Goal: Transaction & Acquisition: Subscribe to service/newsletter

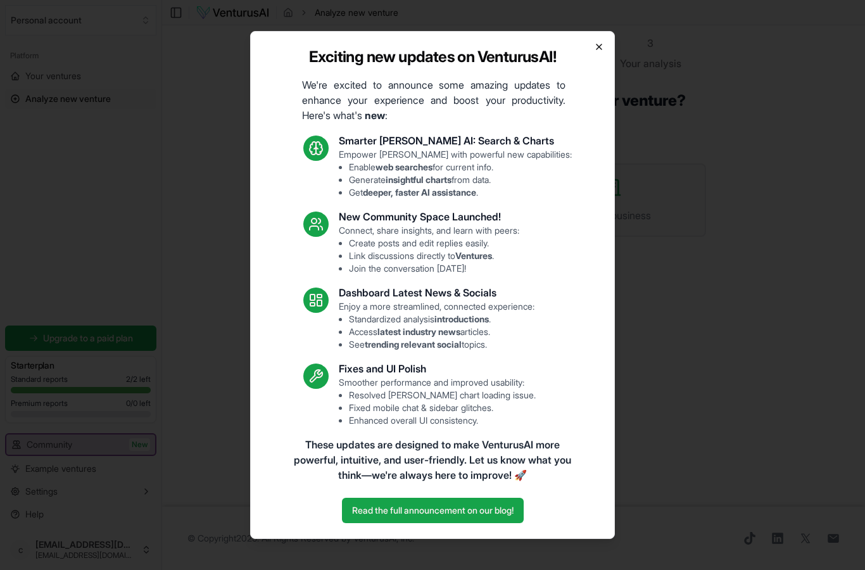
click at [599, 51] on icon "button" at bounding box center [599, 47] width 10 height 10
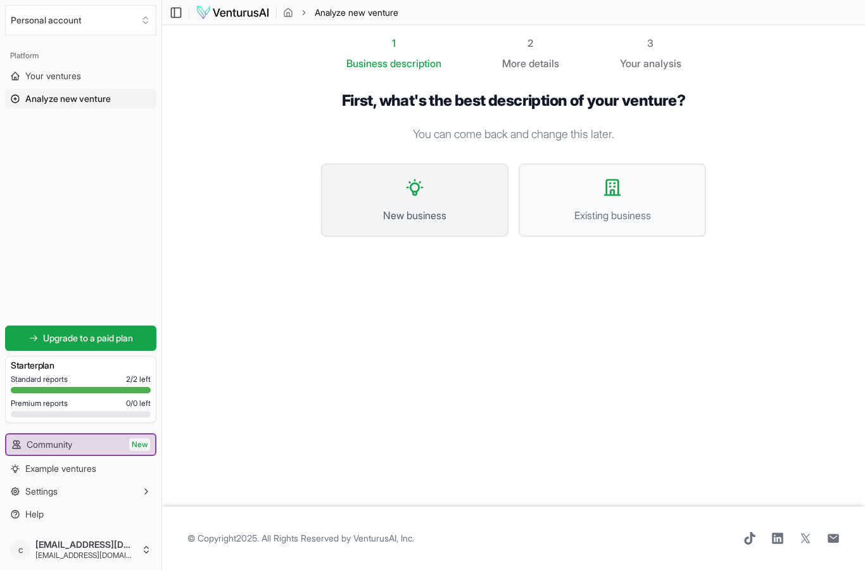
click at [425, 209] on span "New business" at bounding box center [415, 215] width 160 height 15
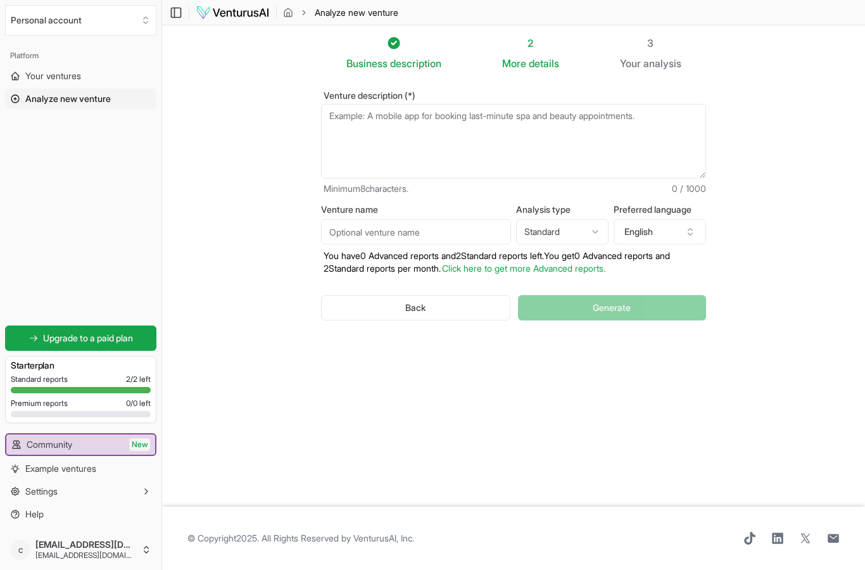
click at [397, 116] on textarea "Venture description (*)" at bounding box center [513, 141] width 385 height 75
type textarea "L"
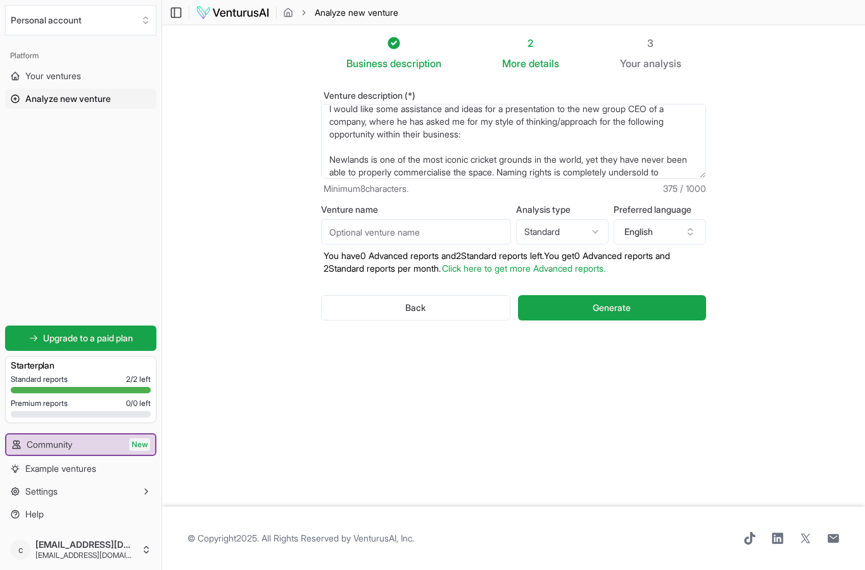
scroll to position [25, 0]
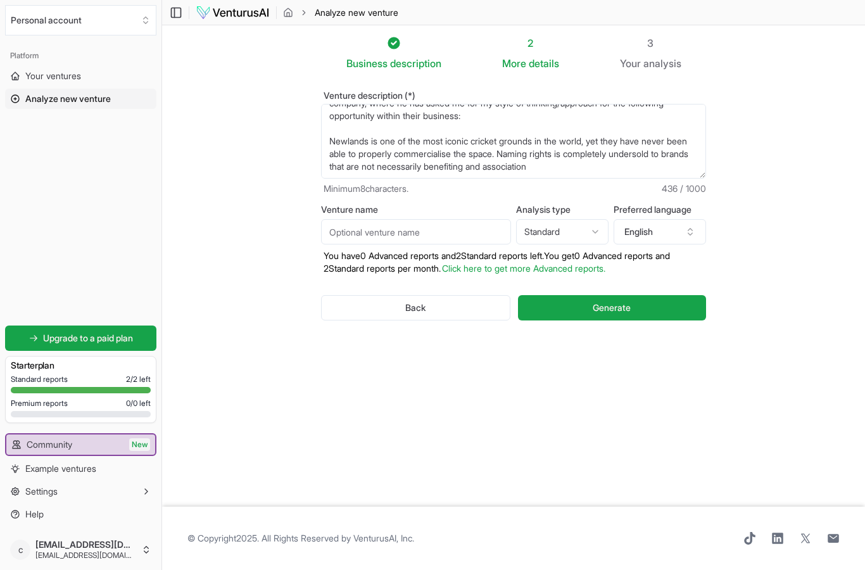
click at [535, 165] on textarea "I would like some assistance and ideas for a presentation to the new group CEO …" at bounding box center [513, 141] width 385 height 75
click at [615, 170] on textarea "I would like some assistance and ideas for a presentation to the new group CEO …" at bounding box center [513, 141] width 385 height 75
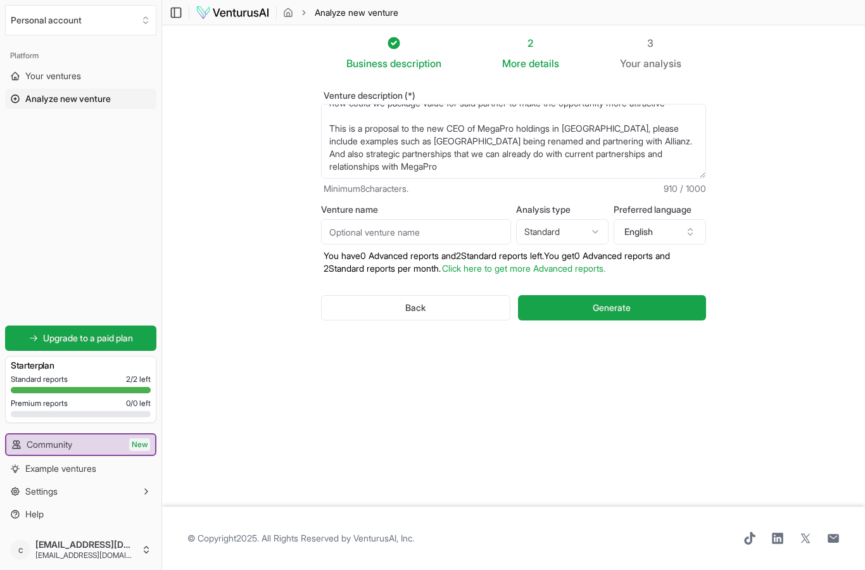
type textarea "I would like some assistance and ideas for a presentation to the new group CEO …"
click at [403, 232] on input "Venture name" at bounding box center [416, 231] width 190 height 25
type input "Newlands Cricket Ground Proposal"
click at [597, 237] on html "Personal account Platform Your ventures Analyze new venture Get started for fre…" at bounding box center [432, 285] width 865 height 570
click at [591, 234] on html "Personal account Platform Your ventures Analyze new venture Get started for fre…" at bounding box center [432, 285] width 865 height 570
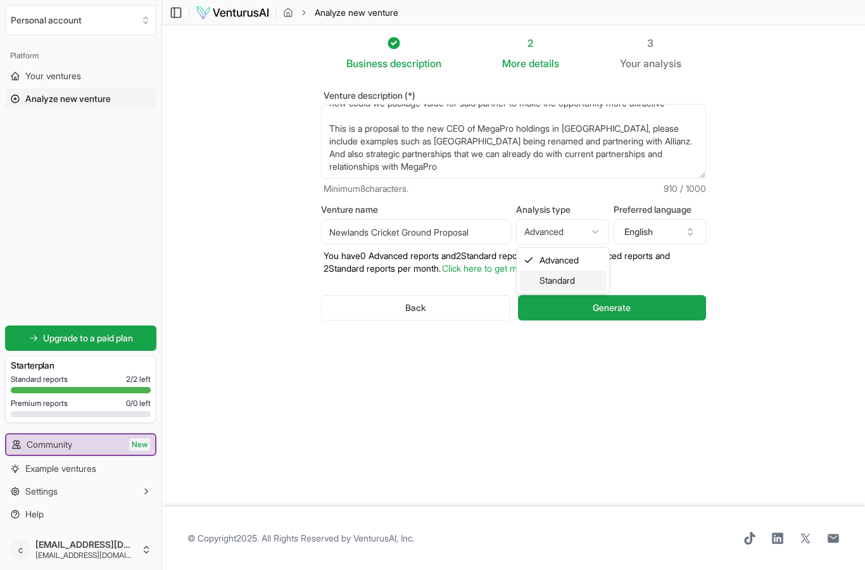
select select "standard"
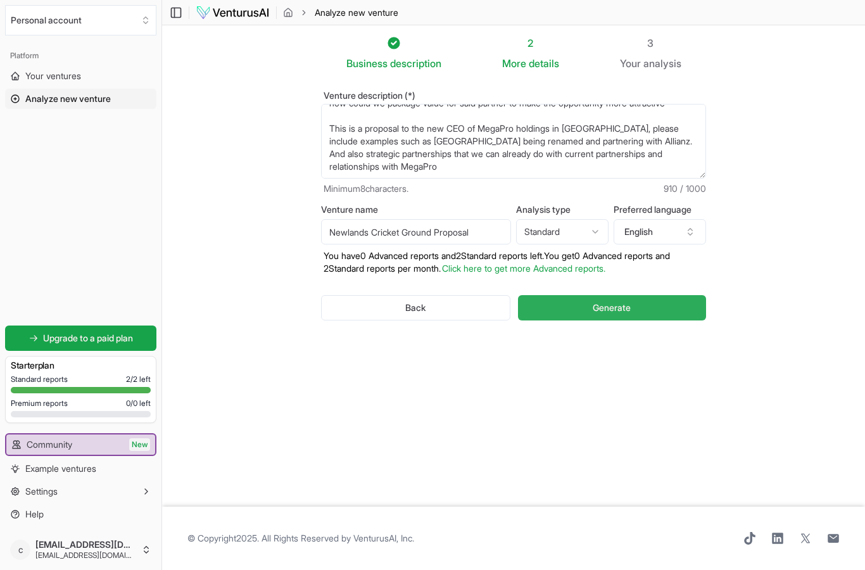
click at [594, 307] on span "Generate" at bounding box center [611, 307] width 38 height 13
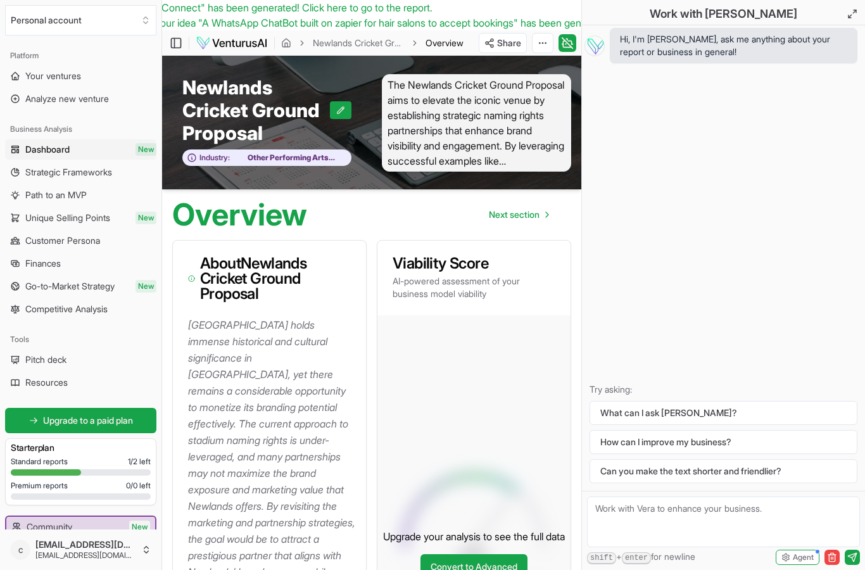
click at [282, 215] on h1 "Overview" at bounding box center [239, 214] width 135 height 30
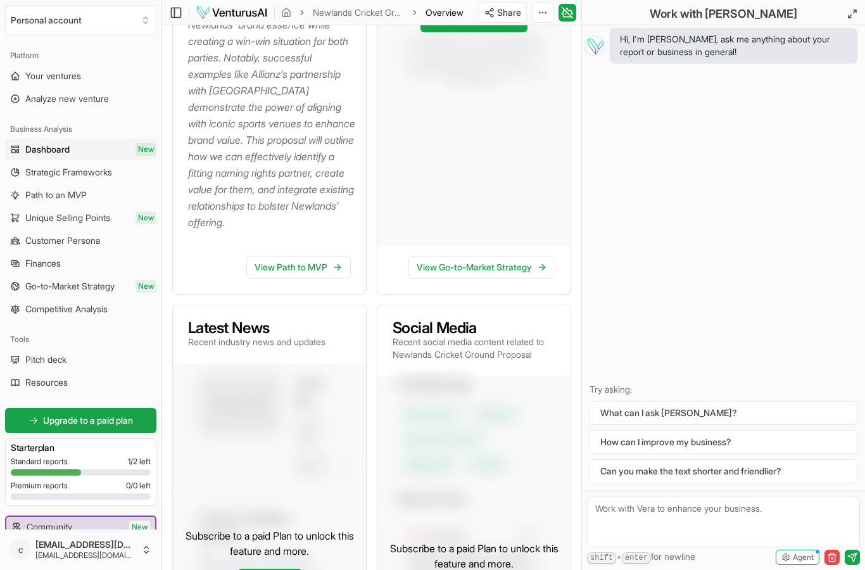
scroll to position [414, 0]
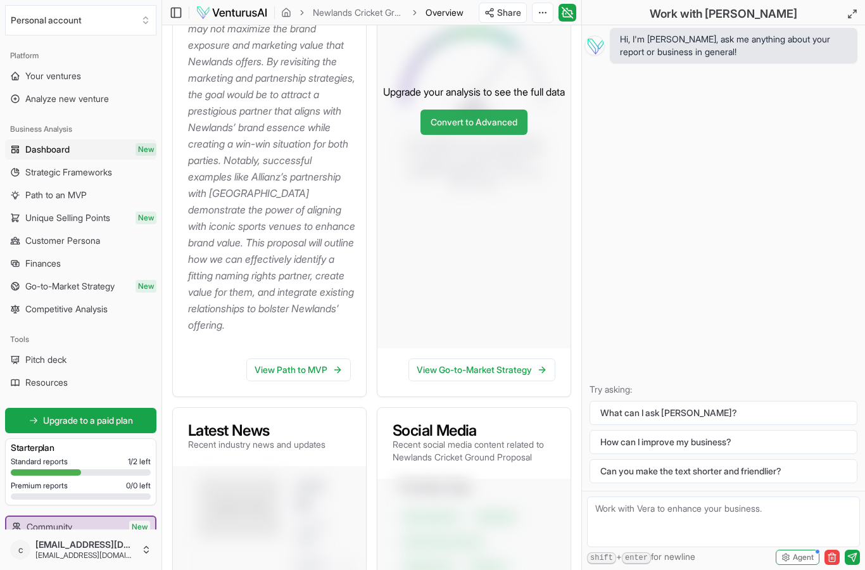
click at [451, 135] on link "Convert to Advanced" at bounding box center [473, 121] width 107 height 25
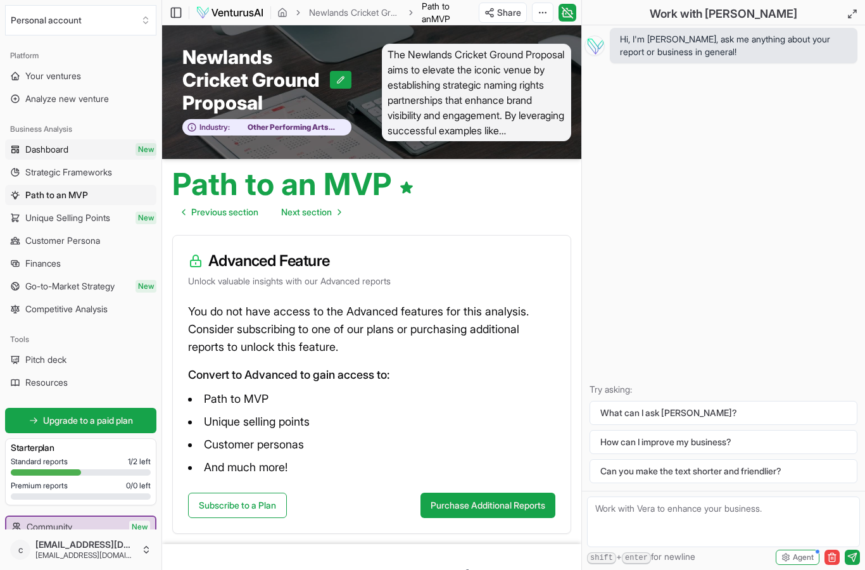
click at [78, 149] on link "Dashboard New" at bounding box center [80, 149] width 151 height 20
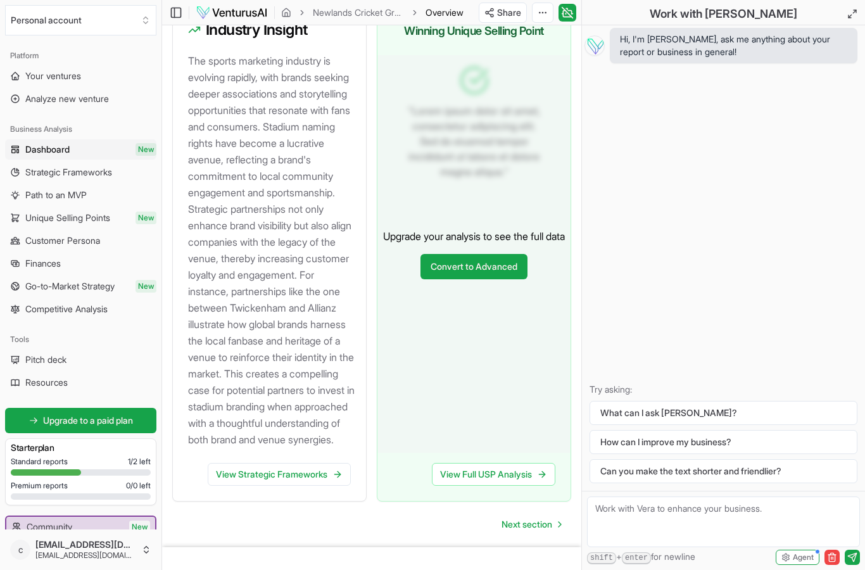
scroll to position [1653, 0]
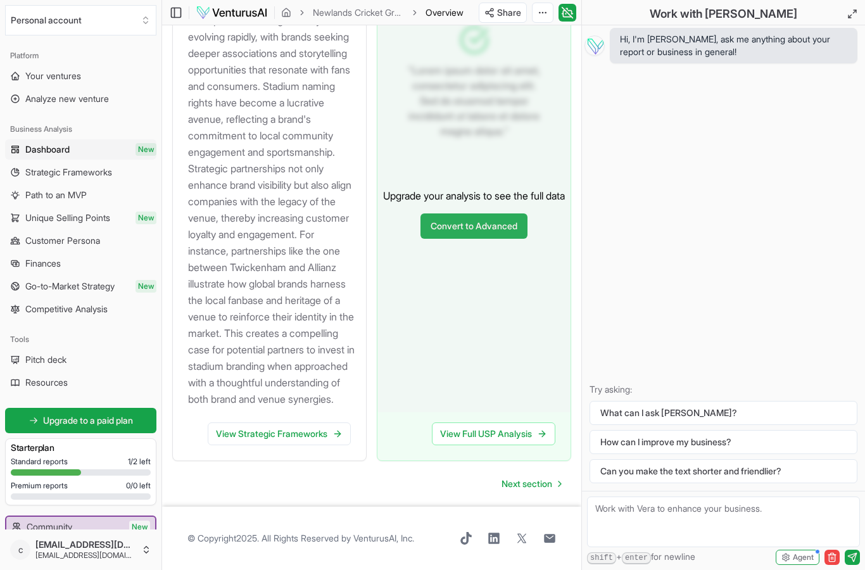
click at [478, 239] on link "Convert to Advanced" at bounding box center [473, 225] width 107 height 25
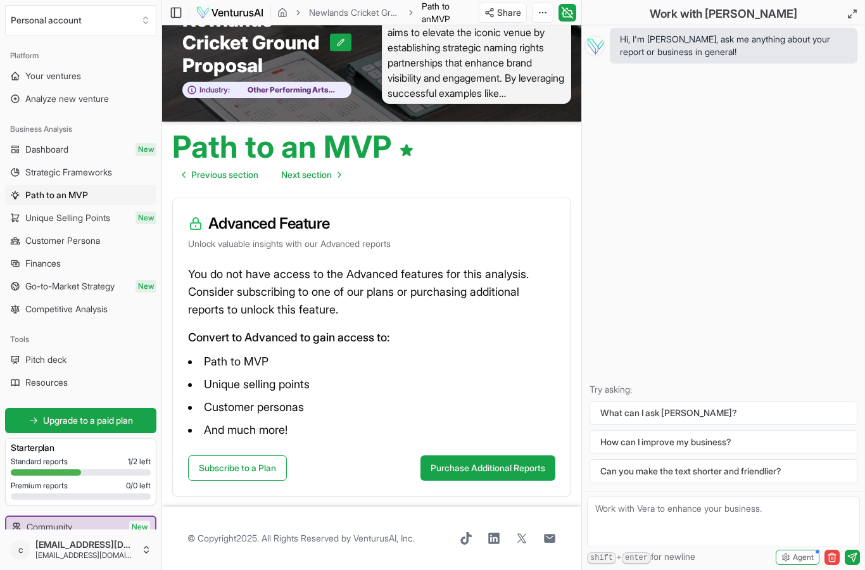
scroll to position [51, 0]
click at [277, 457] on link "Subscribe to a Plan" at bounding box center [237, 467] width 99 height 25
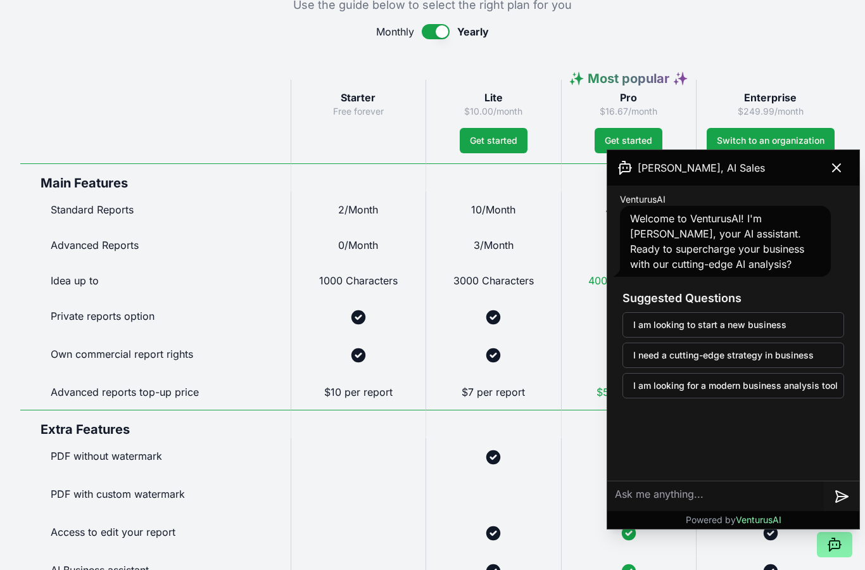
scroll to position [734, 0]
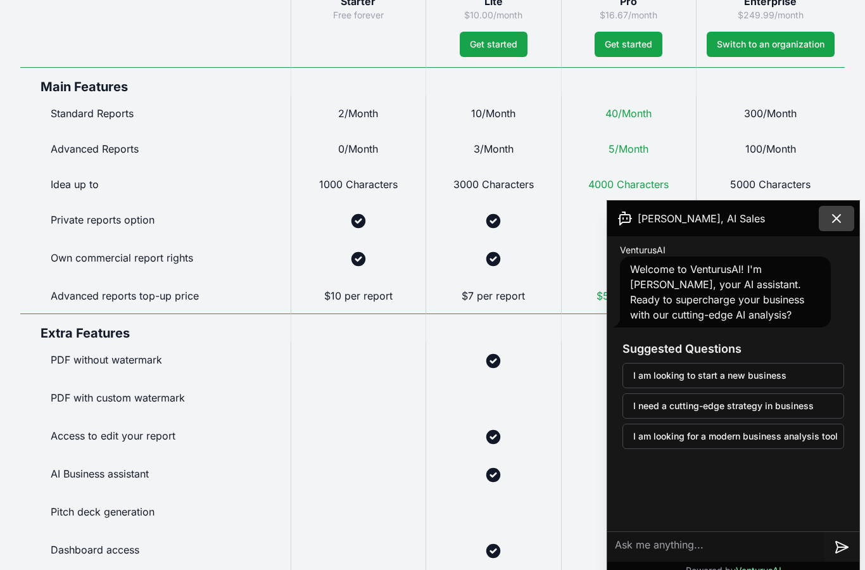
click at [830, 215] on icon at bounding box center [836, 218] width 15 height 15
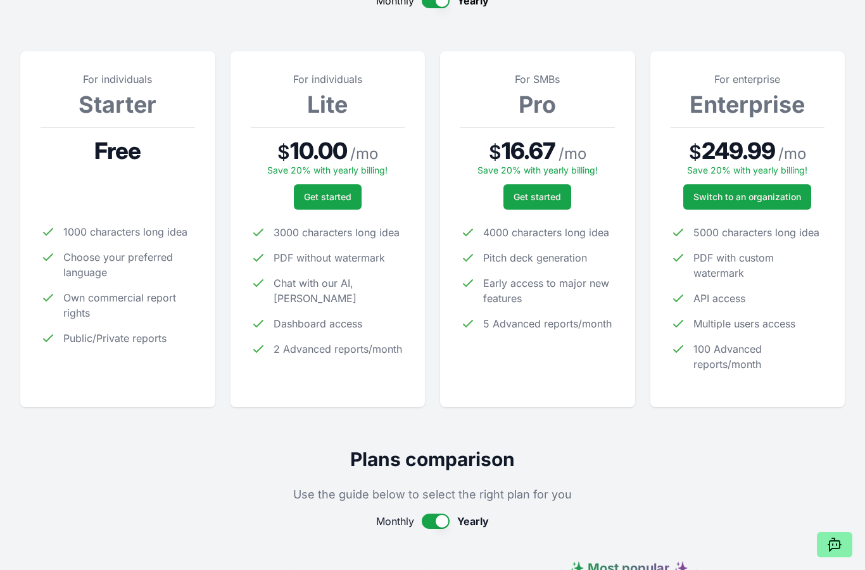
scroll to position [0, 0]
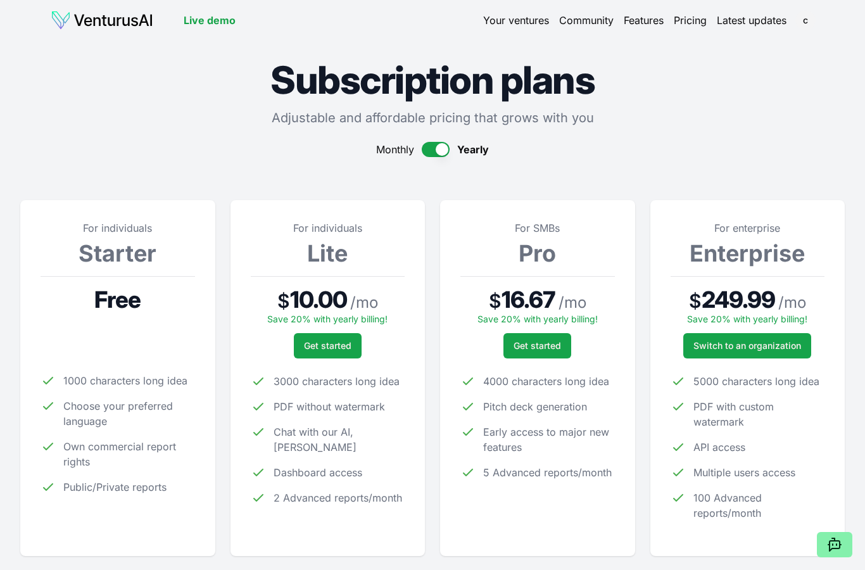
click at [429, 152] on button "button" at bounding box center [436, 149] width 28 height 15
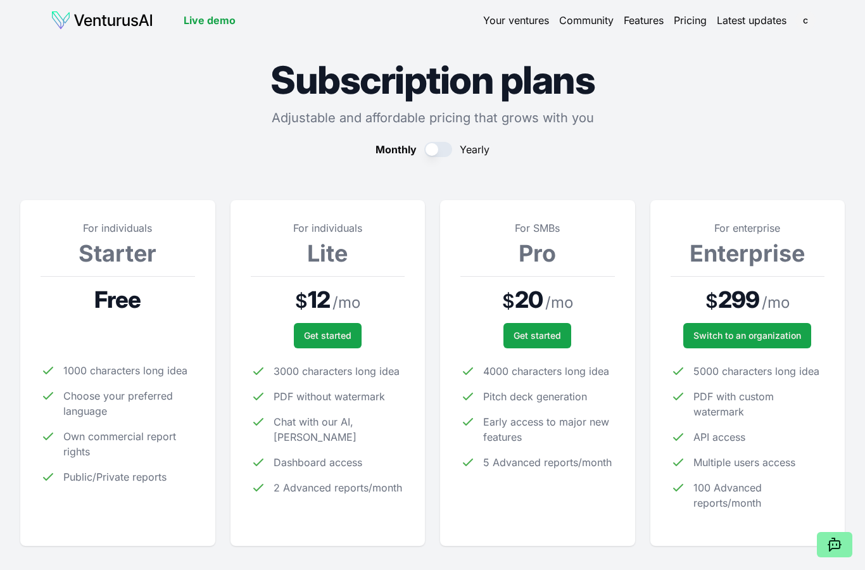
click at [450, 151] on button "button" at bounding box center [438, 149] width 28 height 15
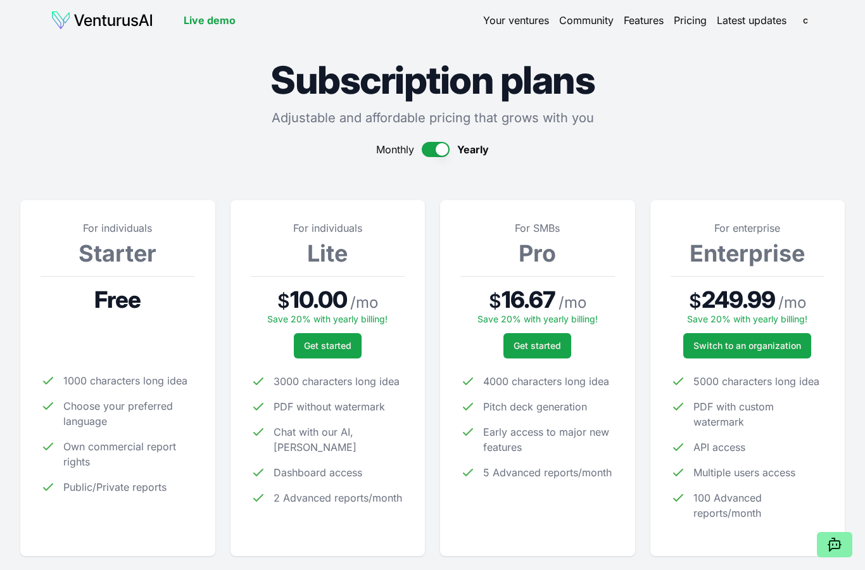
click at [433, 153] on button "button" at bounding box center [436, 149] width 28 height 15
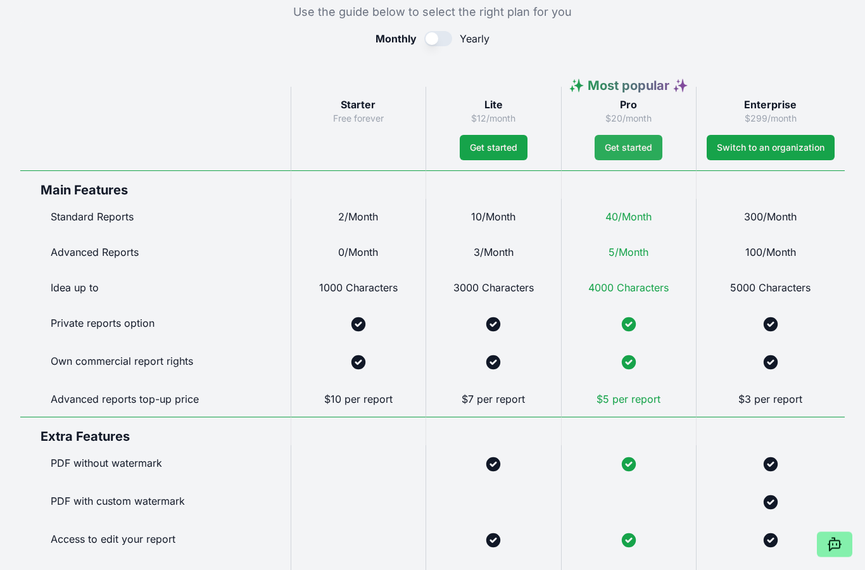
scroll to position [621, 0]
click at [492, 152] on span "Get started" at bounding box center [493, 147] width 47 height 13
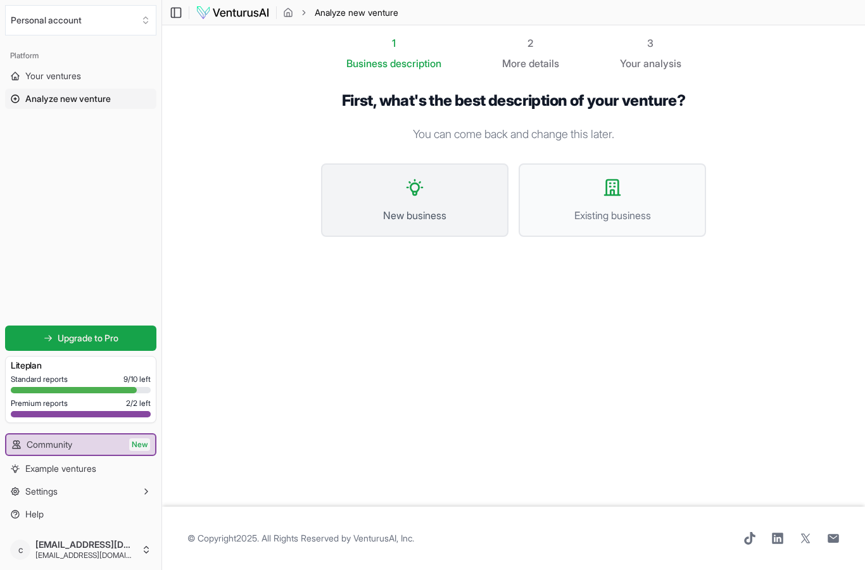
click at [401, 209] on span "New business" at bounding box center [415, 215] width 160 height 15
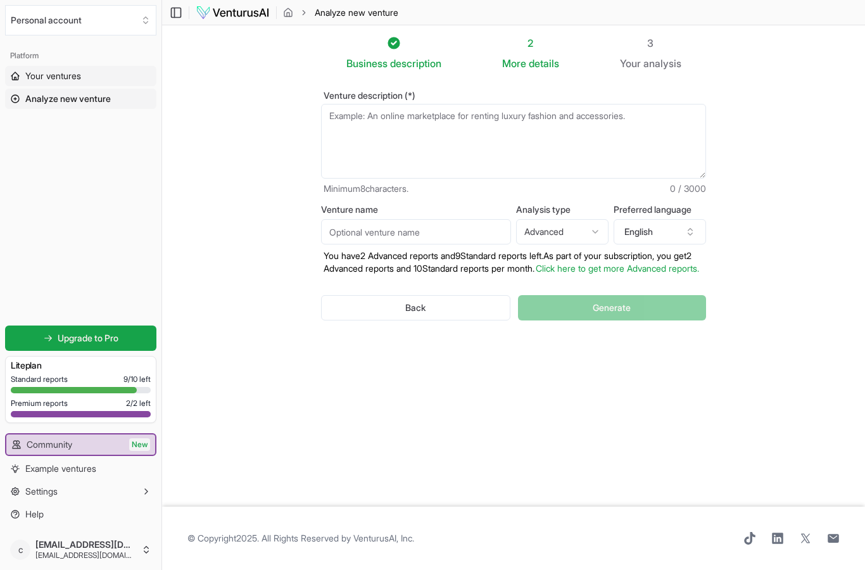
click at [75, 78] on span "Your ventures" at bounding box center [53, 76] width 56 height 13
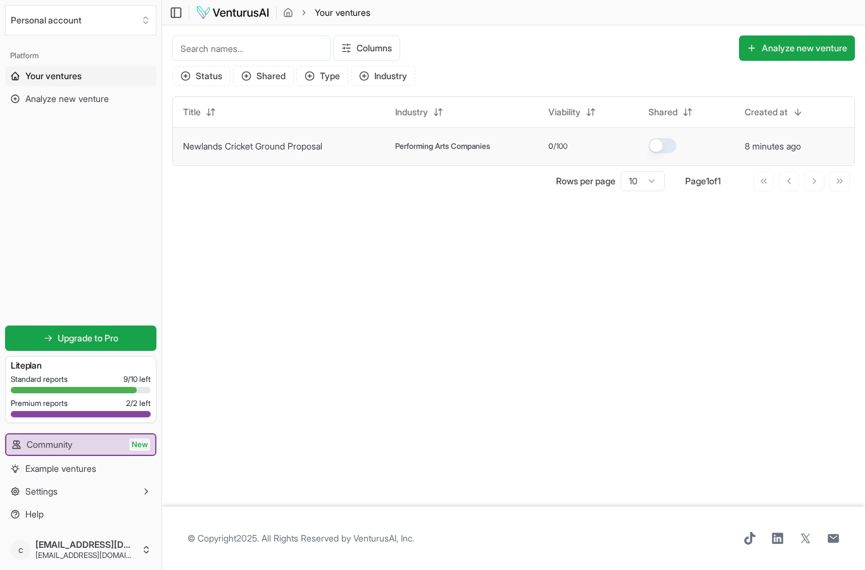
click at [229, 131] on td "Newlands Cricket Ground Proposal" at bounding box center [279, 146] width 212 height 38
click at [334, 143] on td "Newlands Cricket Ground Proposal" at bounding box center [279, 146] width 212 height 38
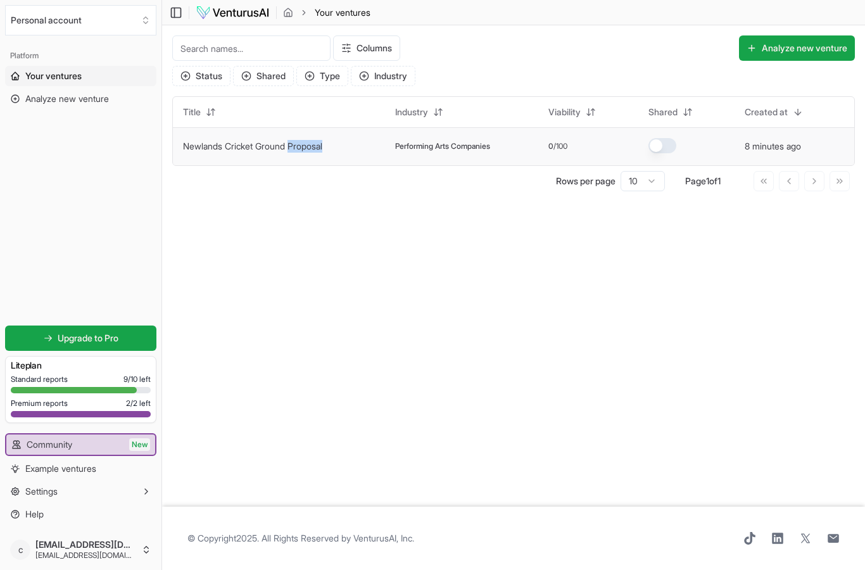
click at [280, 142] on td "Newlands Cricket Ground Proposal" at bounding box center [279, 146] width 212 height 38
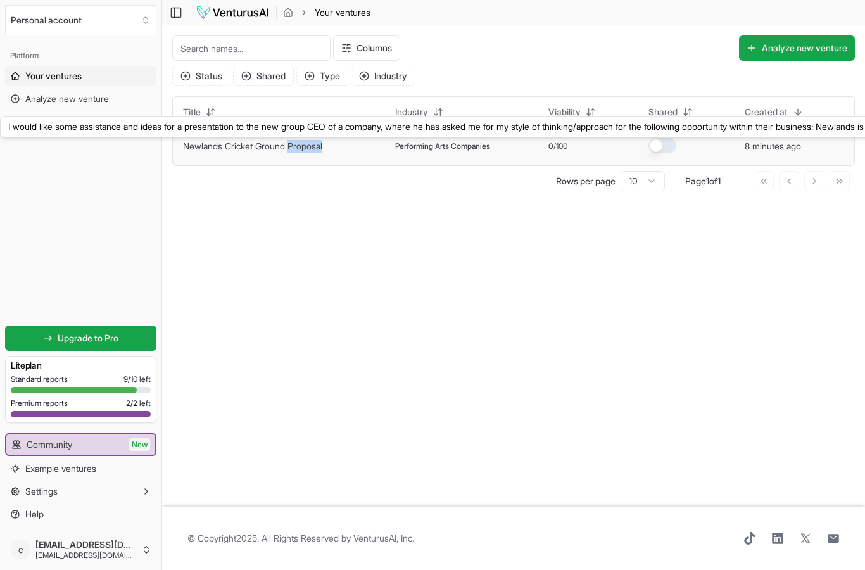
click at [374, 150] on td "Newlands Cricket Ground Proposal I would like some assistance and ideas for a p…" at bounding box center [279, 146] width 212 height 38
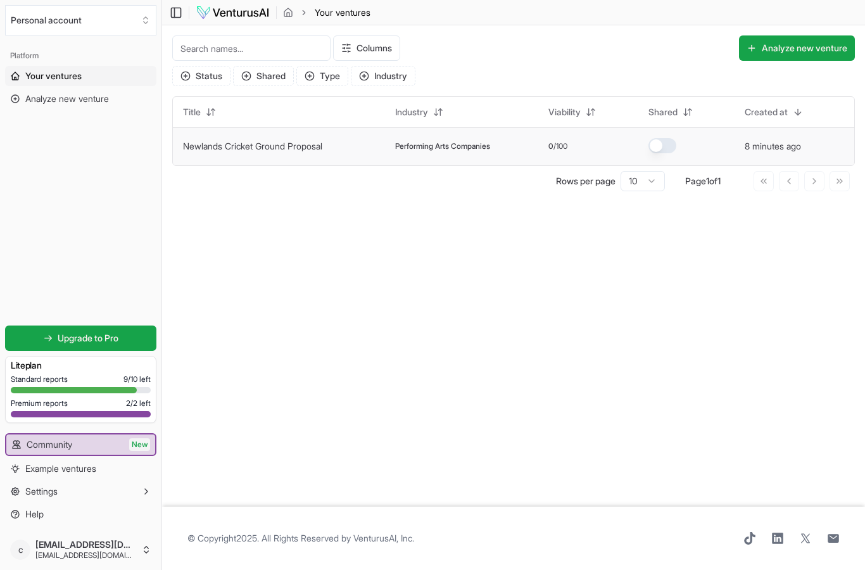
click at [777, 156] on td "8 minutes ago" at bounding box center [794, 146] width 120 height 38
click at [470, 147] on span "Performing Arts Companies" at bounding box center [442, 146] width 95 height 10
click at [385, 149] on td "Newlands Cricket Ground Proposal" at bounding box center [279, 146] width 212 height 38
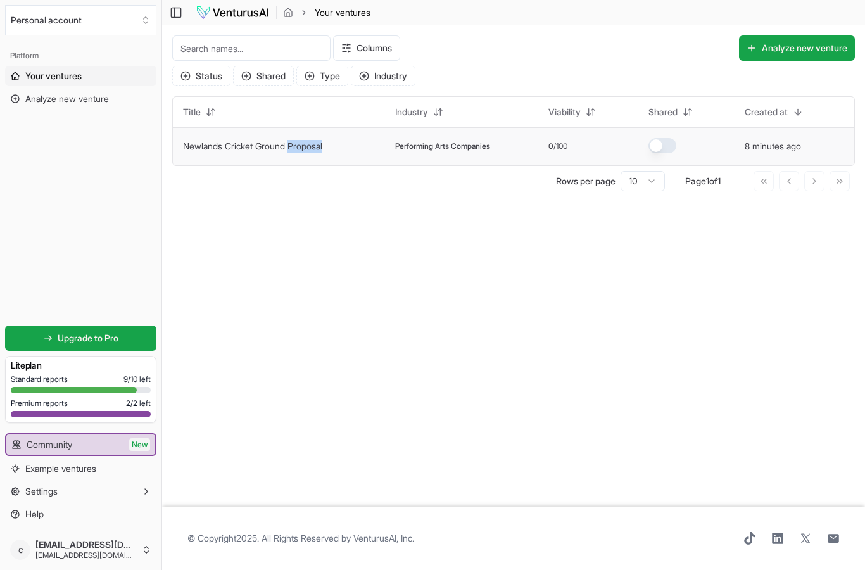
click at [385, 149] on td "Newlands Cricket Ground Proposal" at bounding box center [279, 146] width 212 height 38
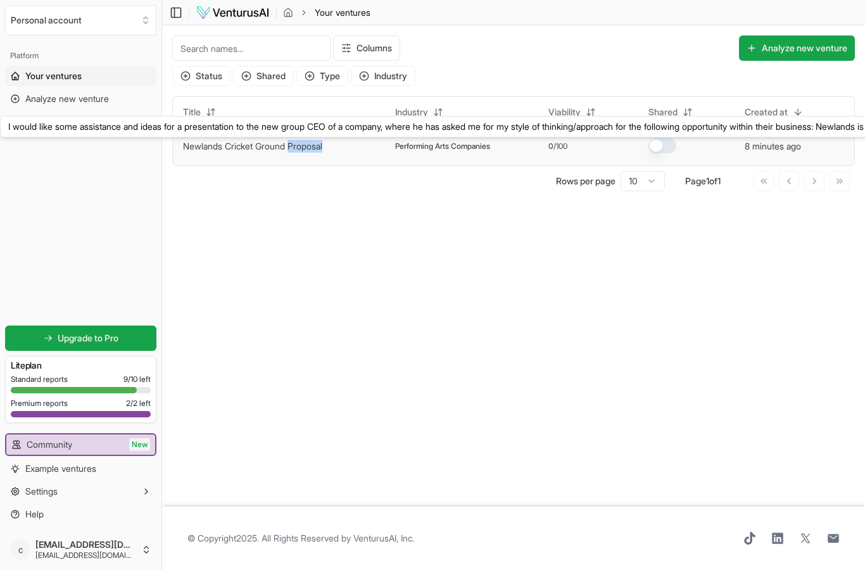
click at [274, 156] on td "Newlands Cricket Ground Proposal I would like some assistance and ideas for a p…" at bounding box center [279, 146] width 212 height 38
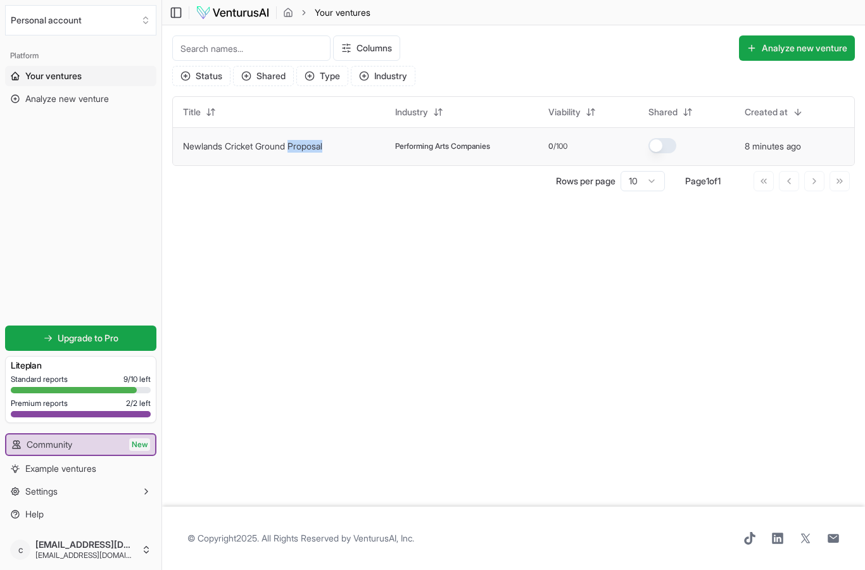
click at [264, 145] on link "Newlands Cricket Ground Proposal" at bounding box center [252, 146] width 139 height 11
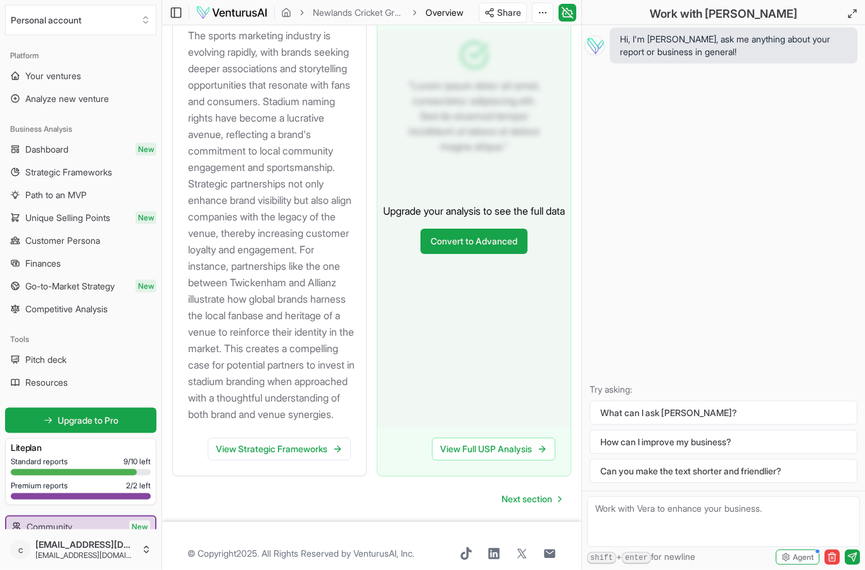
scroll to position [1627, 0]
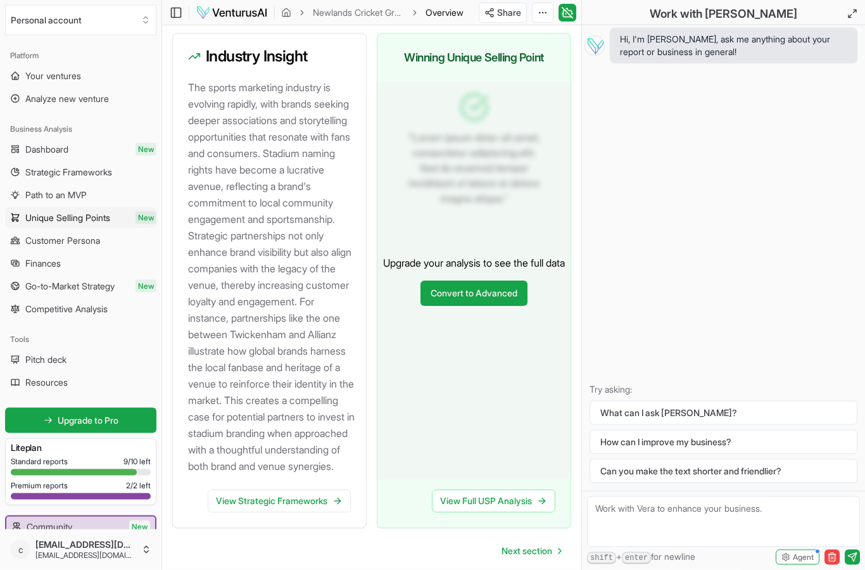
click at [89, 216] on span "Unique Selling Points" at bounding box center [67, 217] width 85 height 13
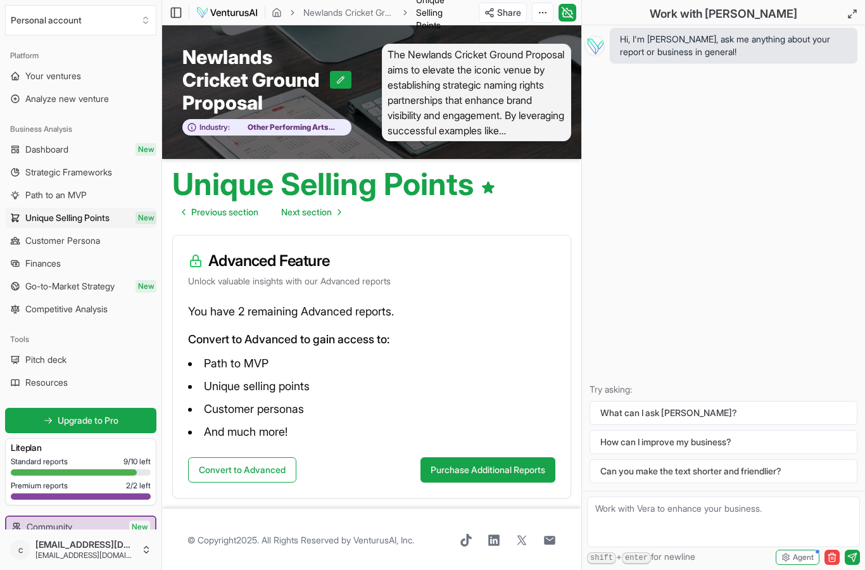
click at [85, 287] on span "Go-to-Market Strategy" at bounding box center [69, 286] width 89 height 13
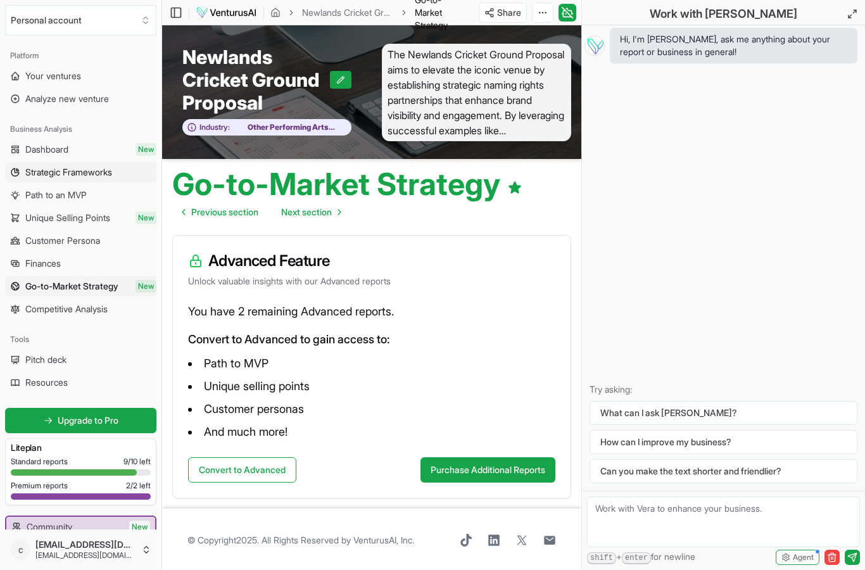
click at [78, 172] on span "Strategic Frameworks" at bounding box center [68, 172] width 87 height 13
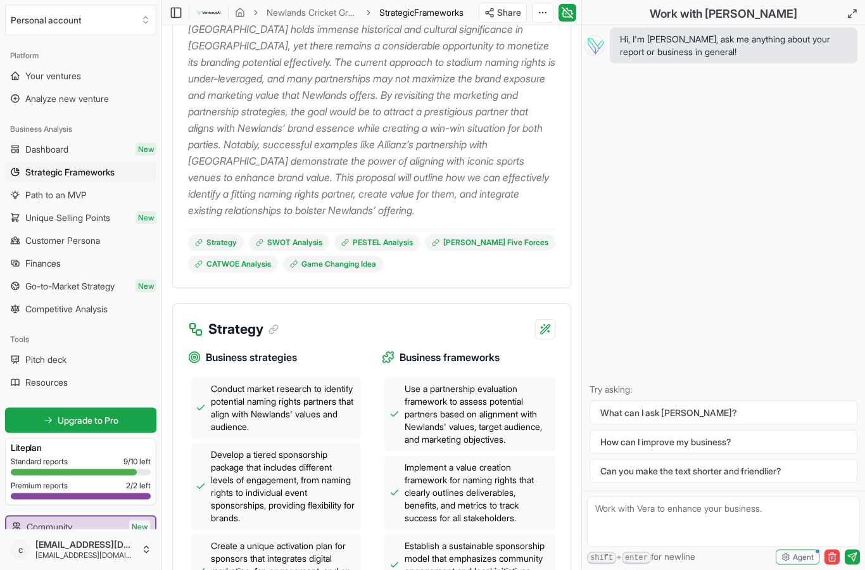
scroll to position [260, 0]
click at [100, 192] on link "Path to an MVP" at bounding box center [80, 195] width 151 height 20
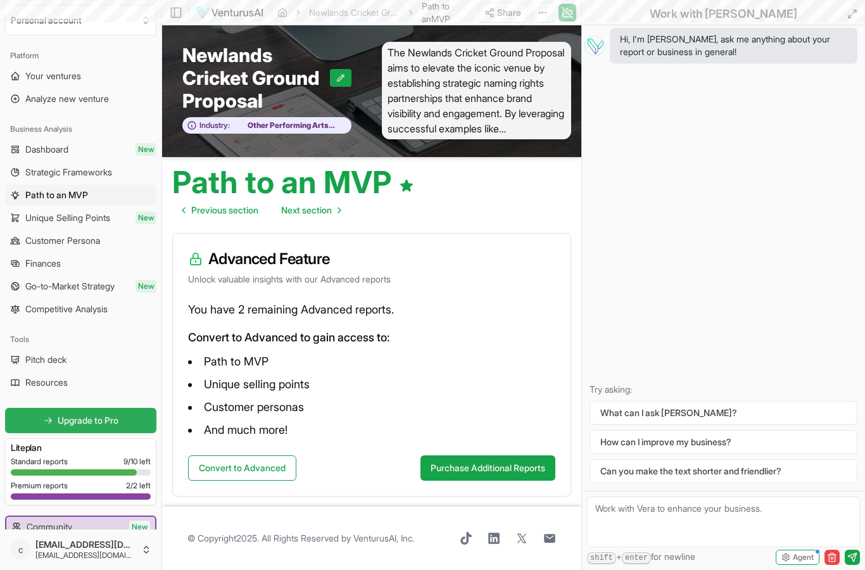
scroll to position [51, 0]
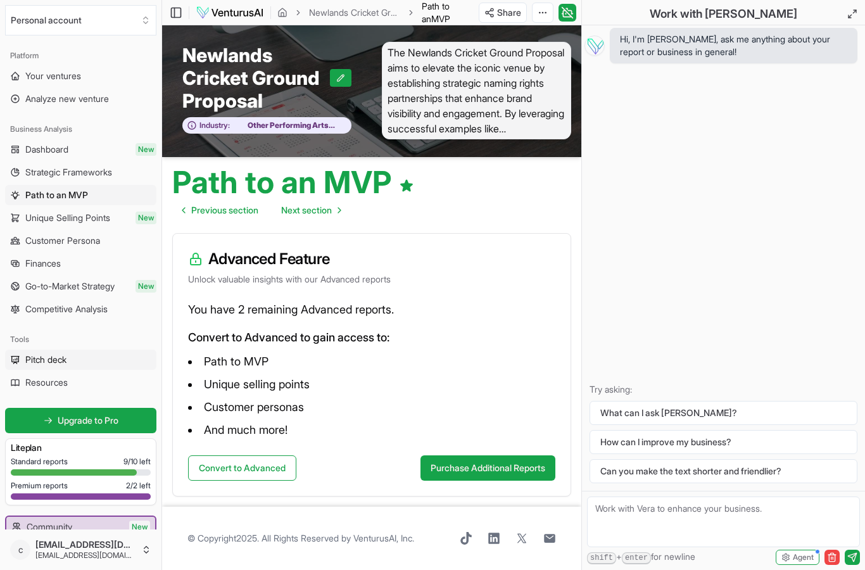
click at [78, 361] on link "Pitch deck" at bounding box center [80, 359] width 151 height 20
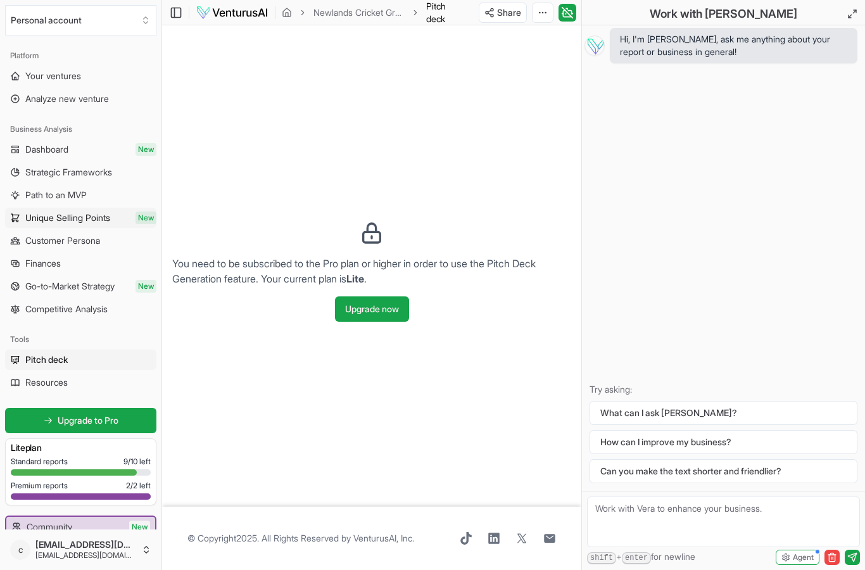
click at [73, 221] on span "Unique Selling Points" at bounding box center [67, 217] width 85 height 13
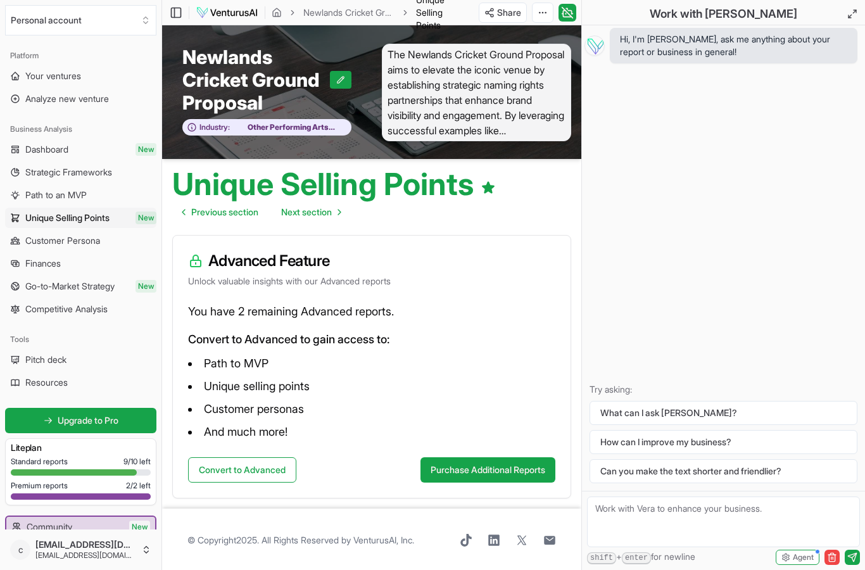
scroll to position [51, 0]
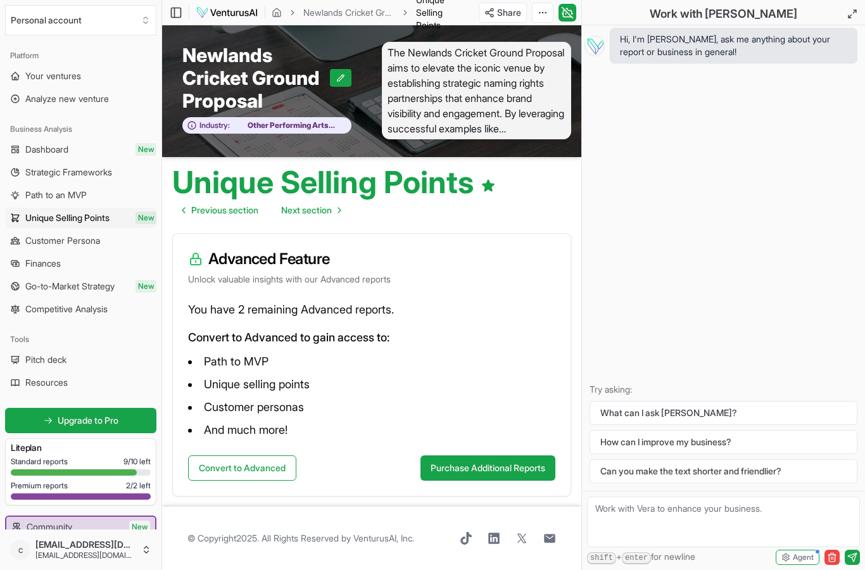
click at [99, 182] on ul "Dashboard New Strategic Frameworks Path to an MVP Unique Selling Points New Cus…" at bounding box center [80, 229] width 151 height 180
click at [100, 178] on span "Strategic Frameworks" at bounding box center [68, 172] width 87 height 13
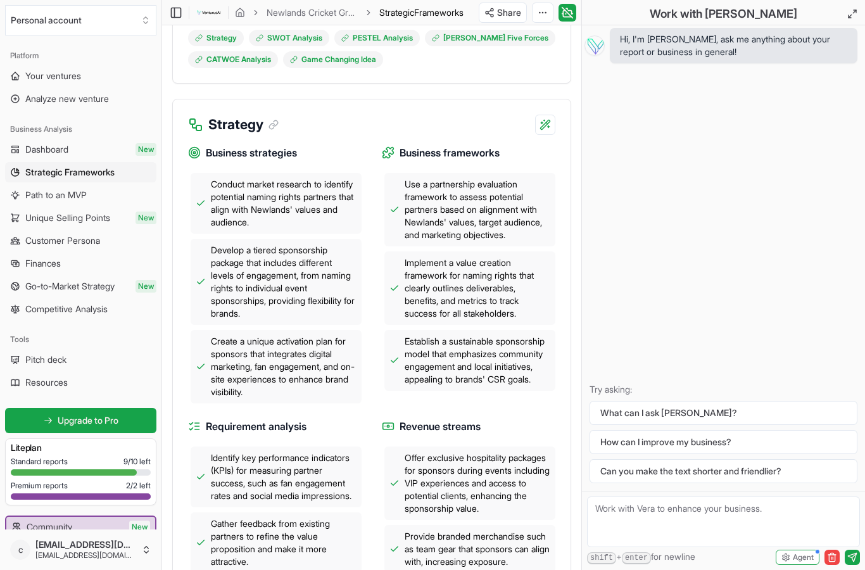
scroll to position [542, 0]
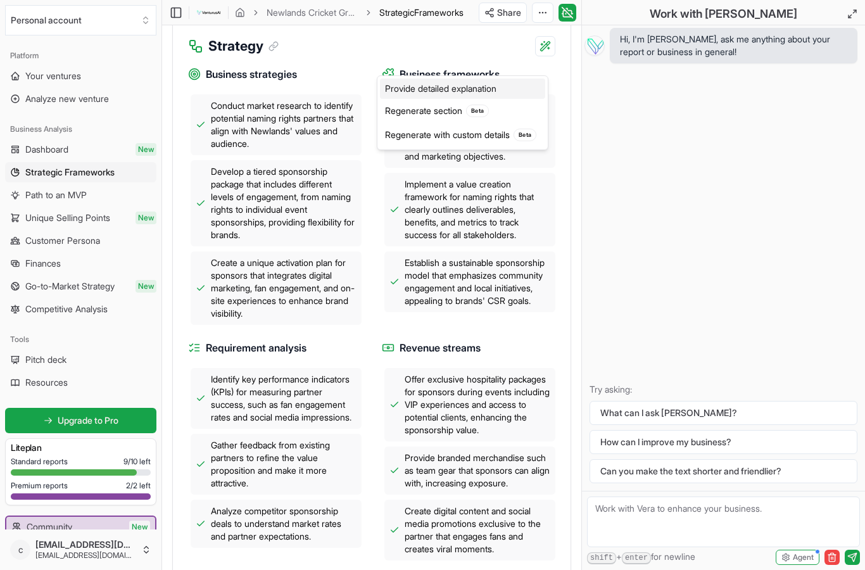
click at [513, 85] on div "Provide detailed explanation" at bounding box center [462, 88] width 165 height 20
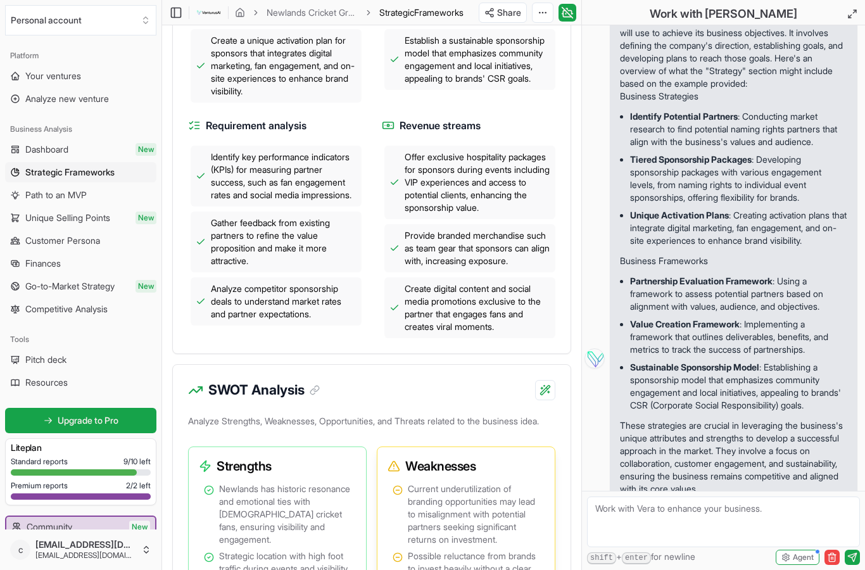
scroll to position [816, 0]
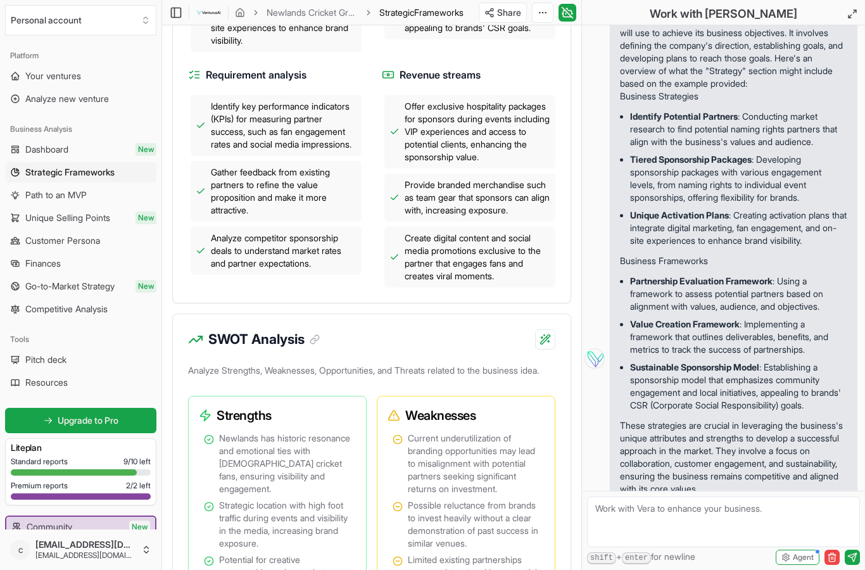
click at [625, 514] on textarea at bounding box center [723, 521] width 273 height 51
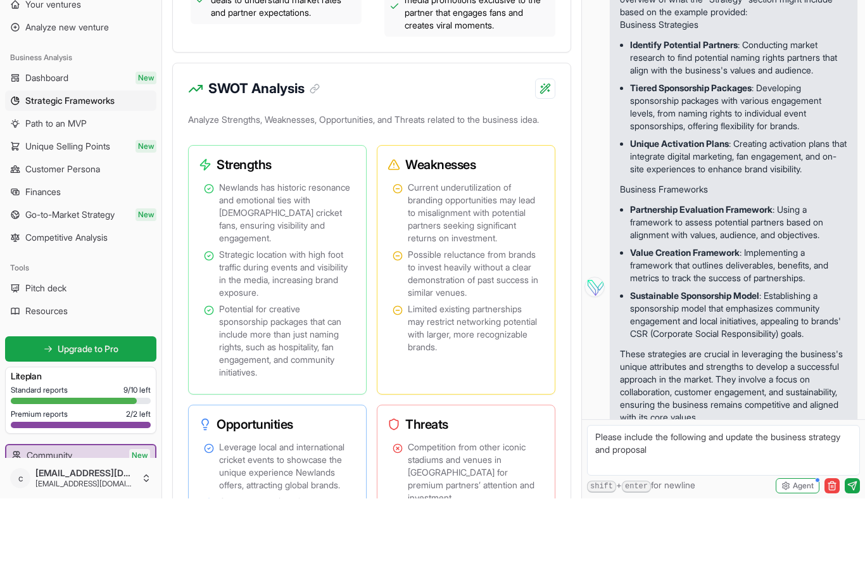
scroll to position [6, 0]
paste textarea "Unlocking the Future of Newlands A Commercial Opportunity with Global Precedent…"
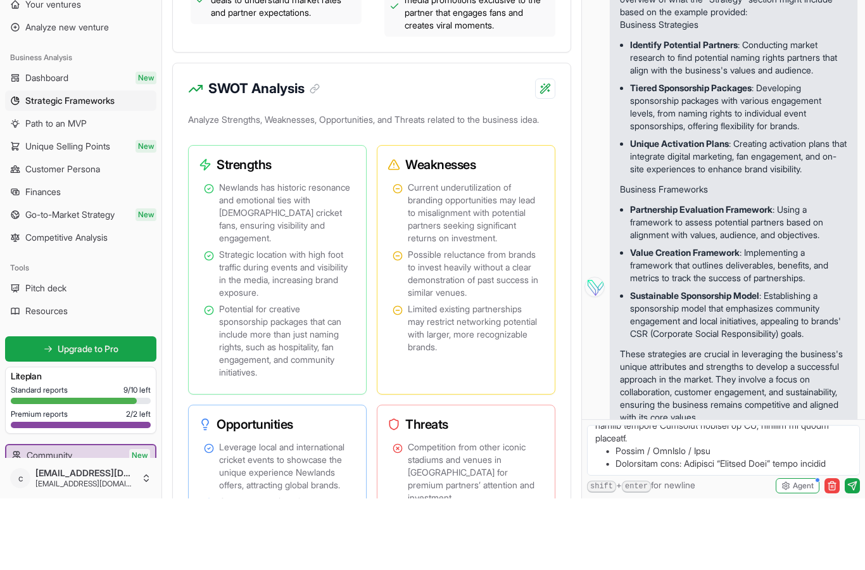
scroll to position [1809, 0]
type textarea "Please include the following and update the business strategy and proposal Unlo…"
click at [852, 553] on icon "submit" at bounding box center [852, 557] width 8 height 8
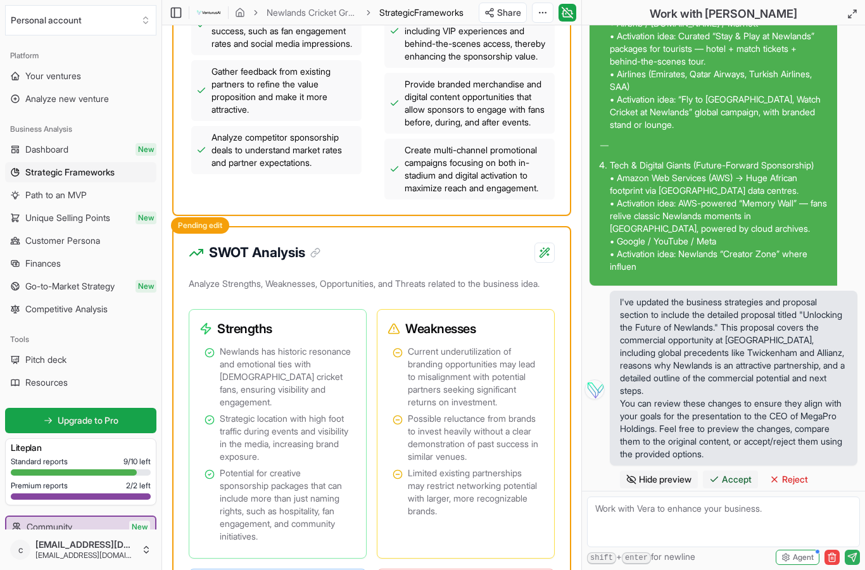
scroll to position [2307, 0]
click at [744, 480] on span "Accept" at bounding box center [737, 479] width 30 height 13
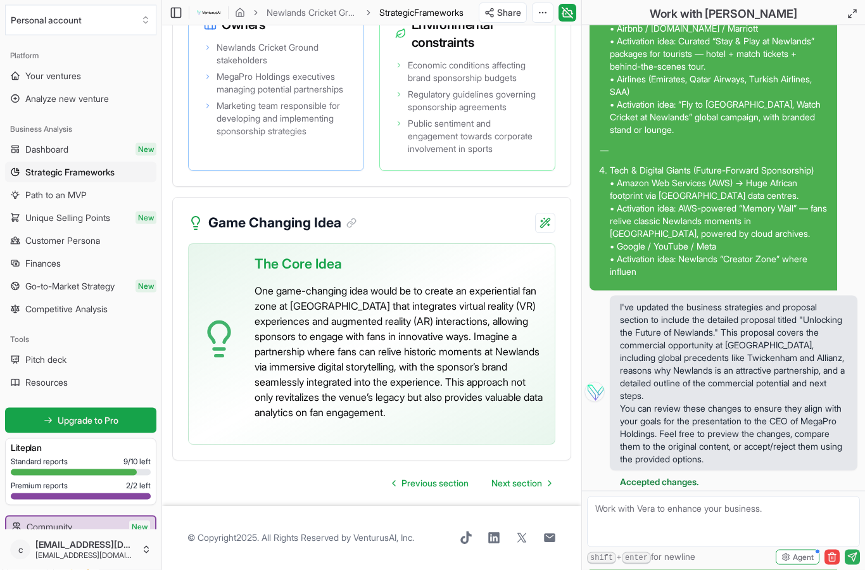
scroll to position [4407, 0]
click at [519, 490] on span "Next section" at bounding box center [516, 483] width 51 height 13
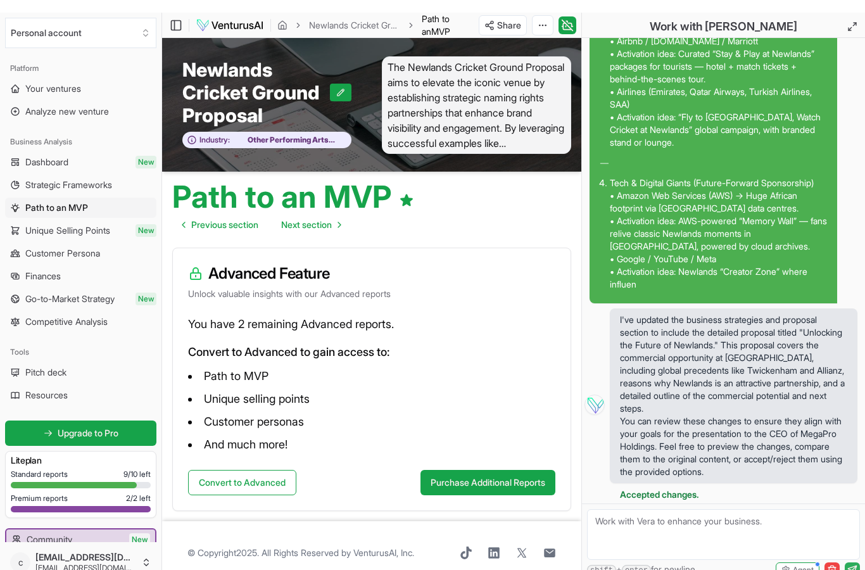
scroll to position [51, 0]
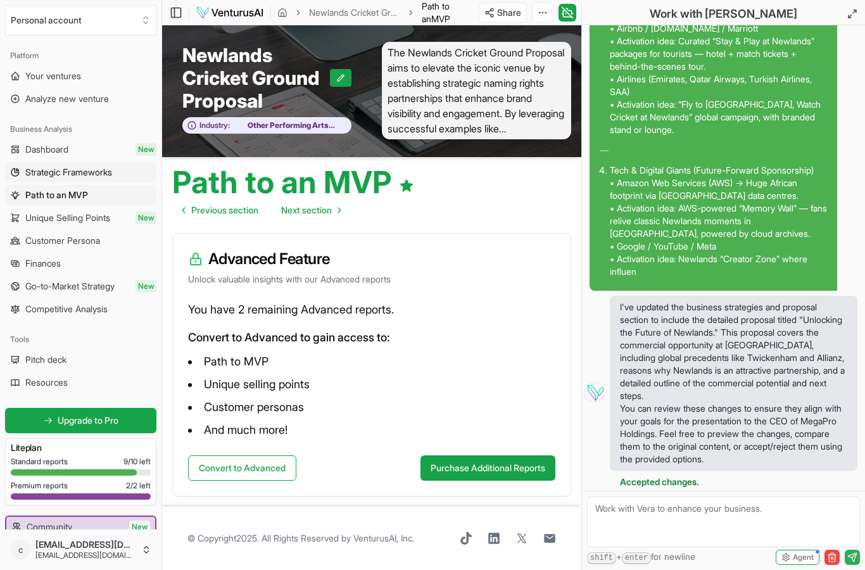
click at [84, 182] on link "Strategic Frameworks" at bounding box center [80, 172] width 151 height 20
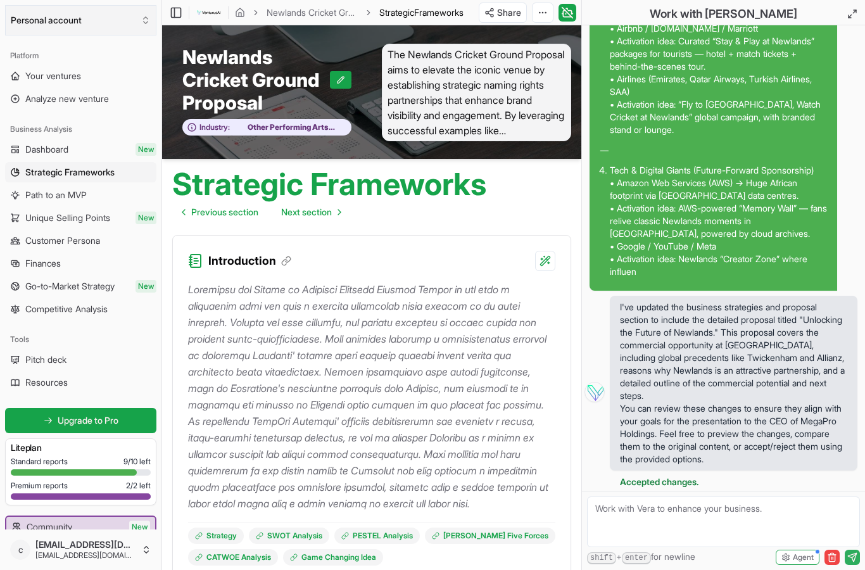
click at [116, 17] on button "Personal account" at bounding box center [80, 20] width 151 height 30
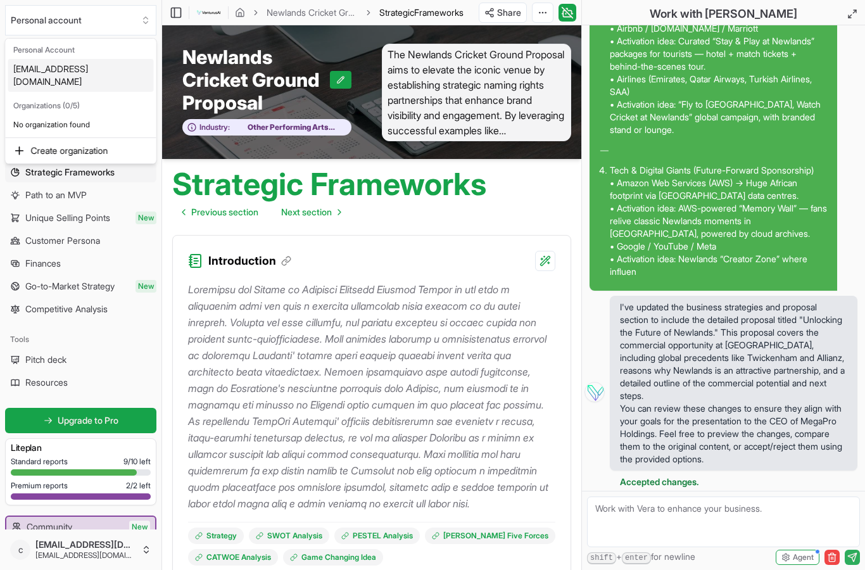
click at [96, 69] on div "[EMAIL_ADDRESS][DOMAIN_NAME]" at bounding box center [81, 75] width 146 height 33
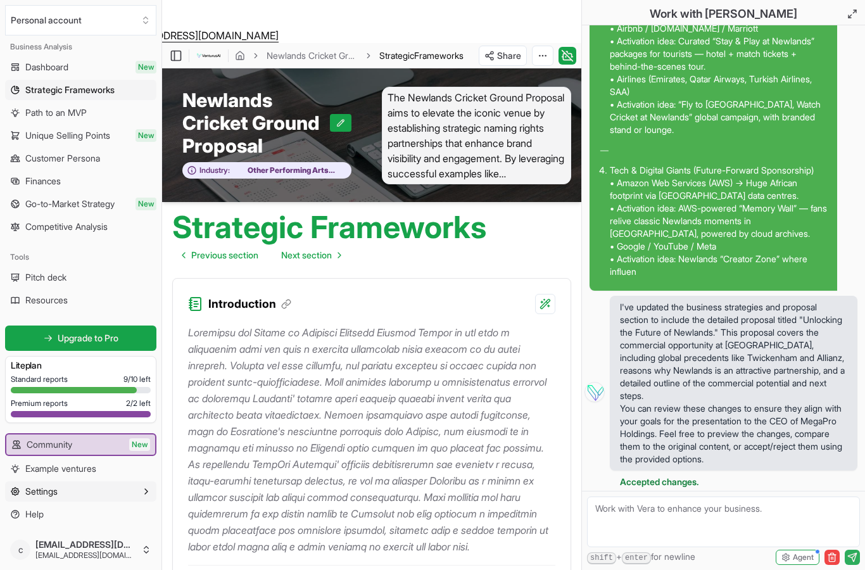
scroll to position [82, 0]
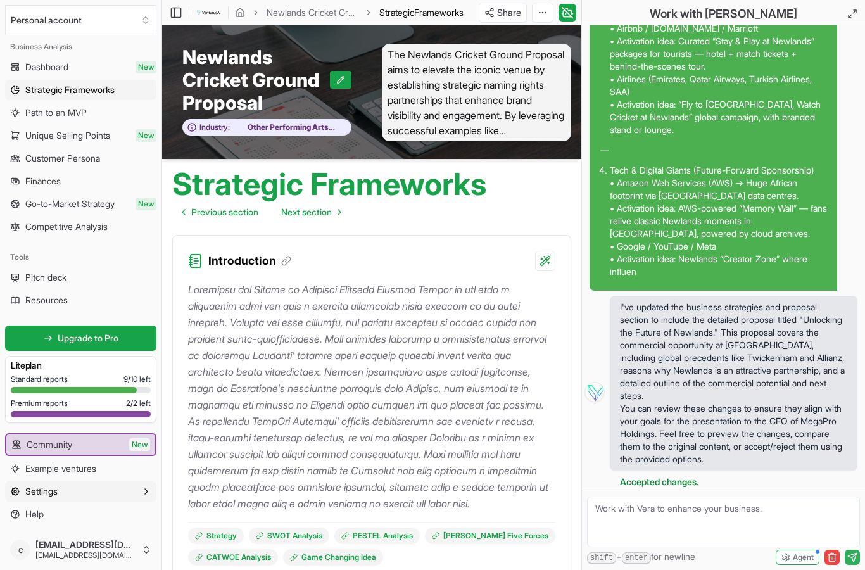
click at [79, 499] on button "Settings" at bounding box center [80, 491] width 151 height 20
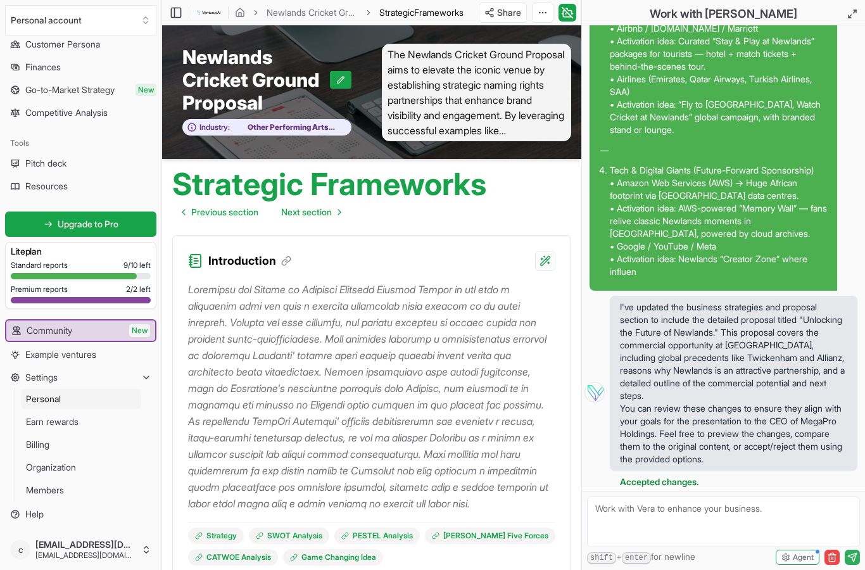
scroll to position [196, 0]
click at [77, 449] on link "Billing" at bounding box center [81, 444] width 120 height 20
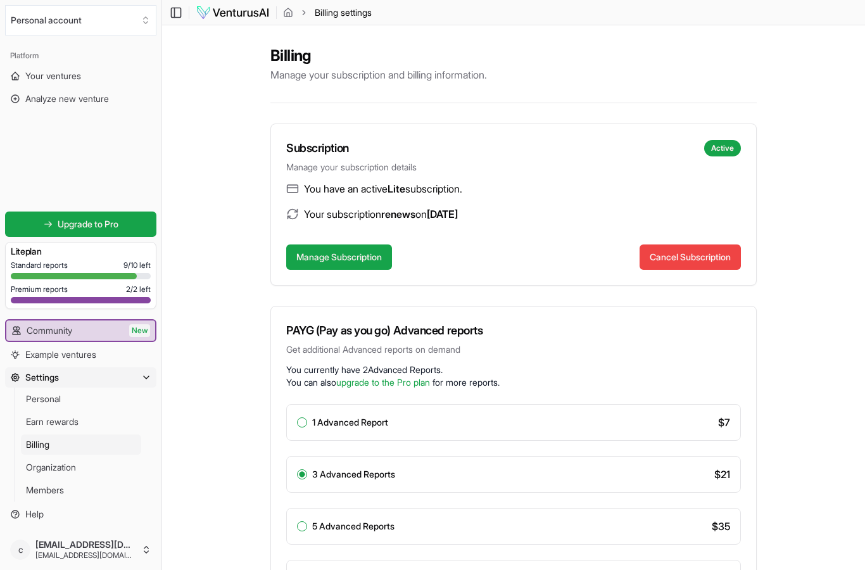
click at [499, 282] on div "Manage Subscription Cancel Subscription" at bounding box center [513, 261] width 485 height 48
click at [823, 178] on div "Billing Manage your subscription and billing information. Subscription Active M…" at bounding box center [513, 430] width 703 height 811
